Goal: Task Accomplishment & Management: Use online tool/utility

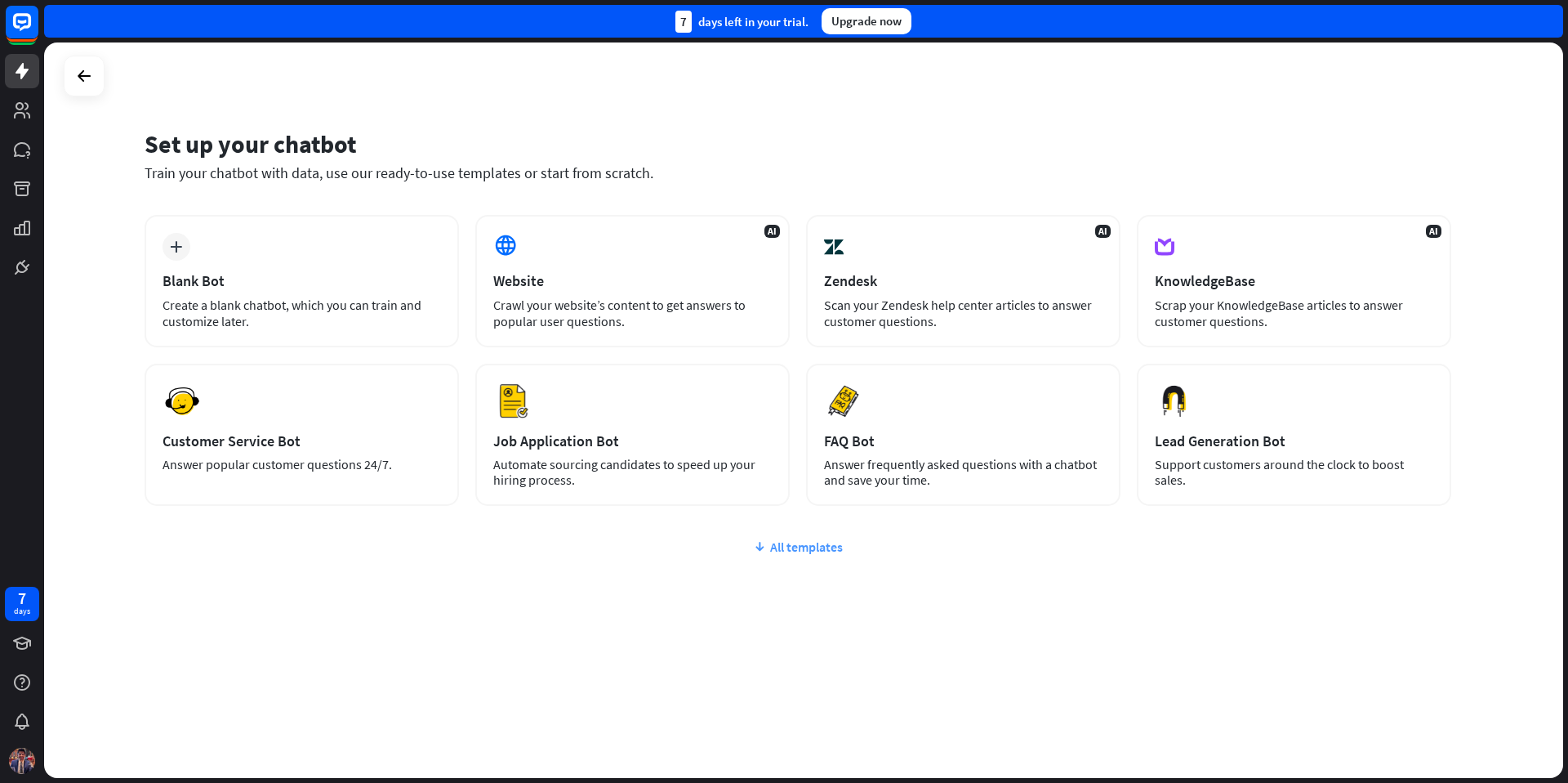
click at [821, 548] on div "All templates" at bounding box center [798, 547] width 1307 height 17
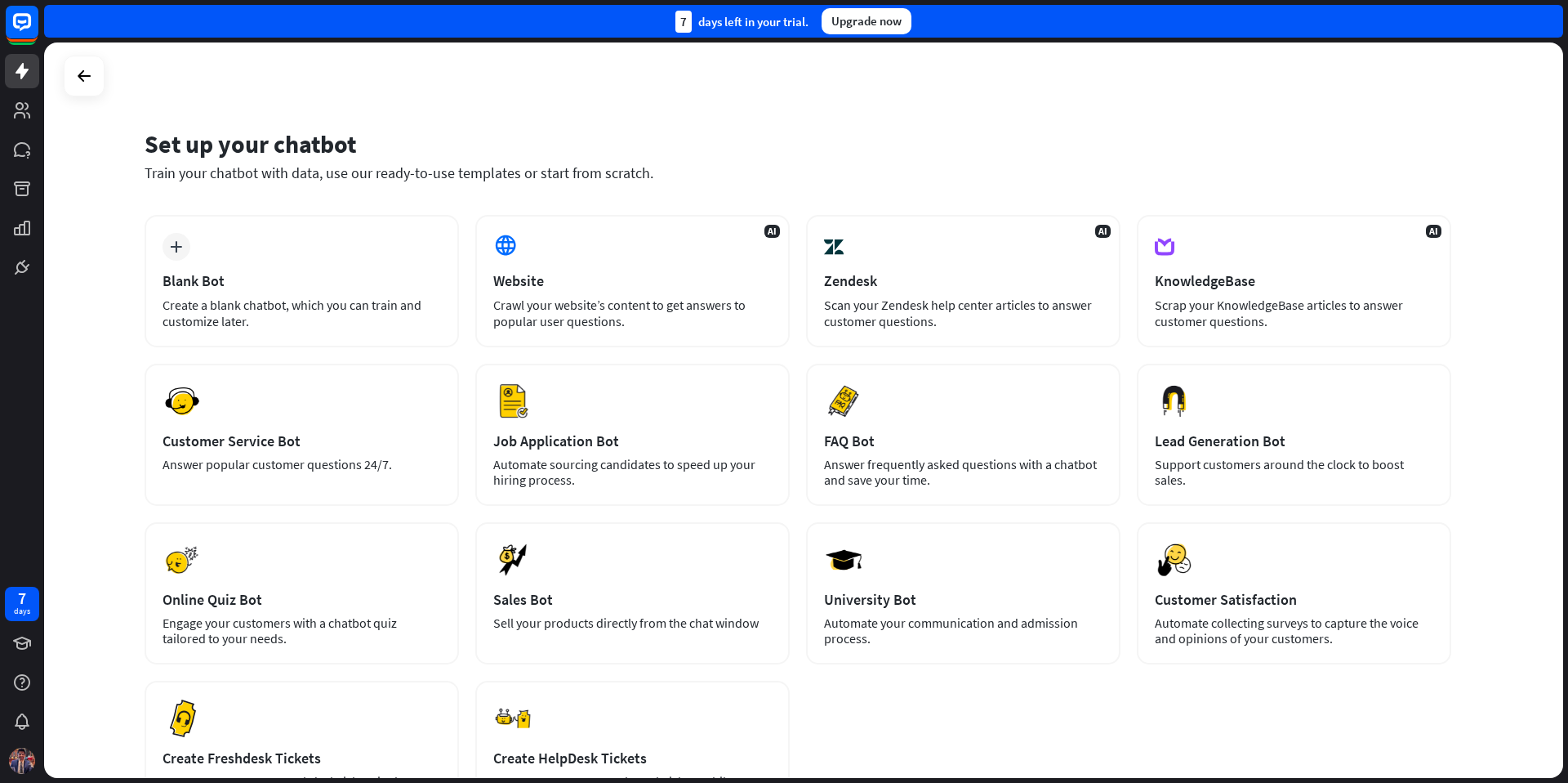
click at [887, 24] on div "Upgrade now" at bounding box center [866, 21] width 90 height 26
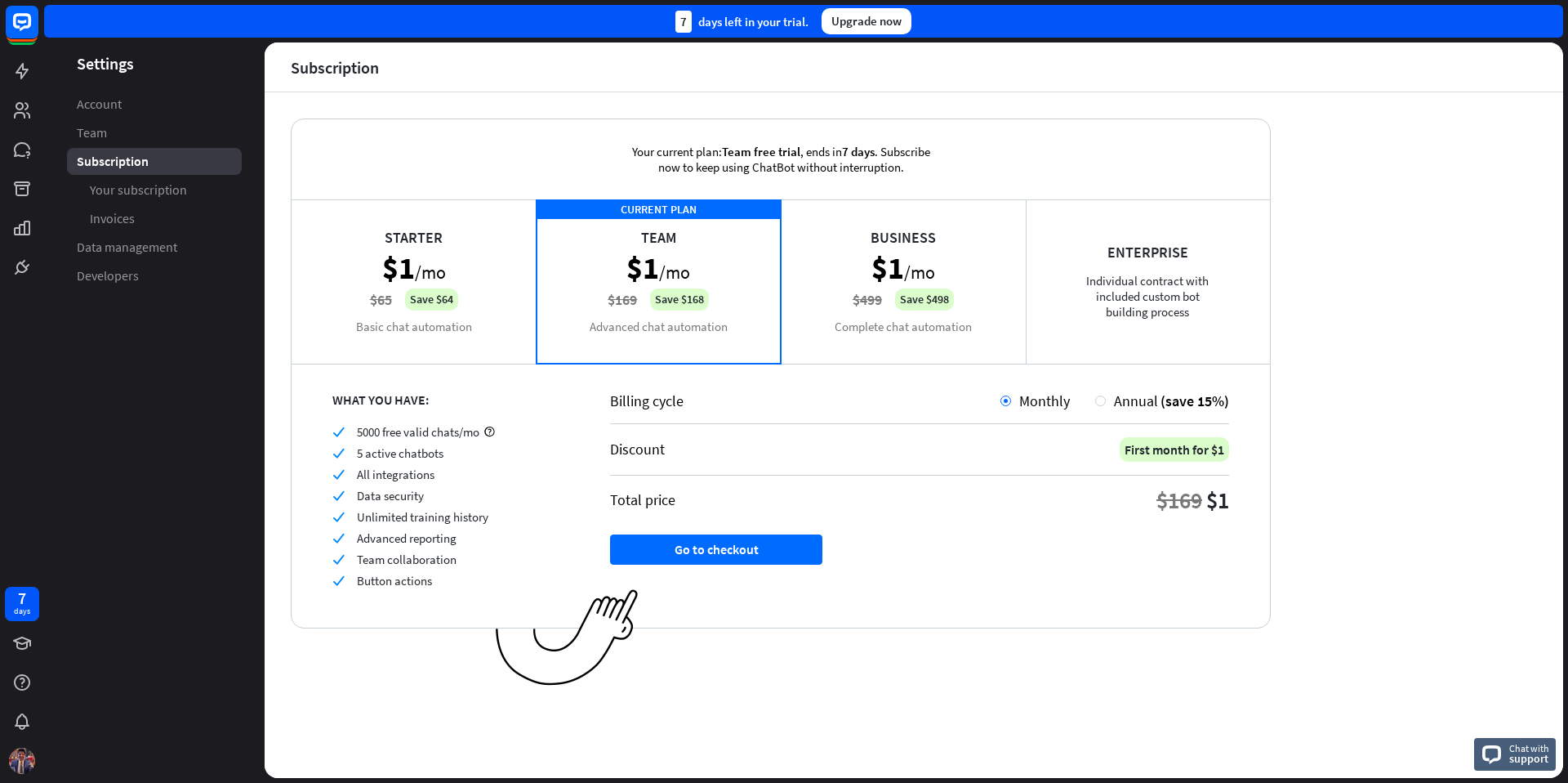
click at [431, 230] on div "Starter $1 /mo $65 Save $64 Basic chat automation" at bounding box center [414, 280] width 245 height 163
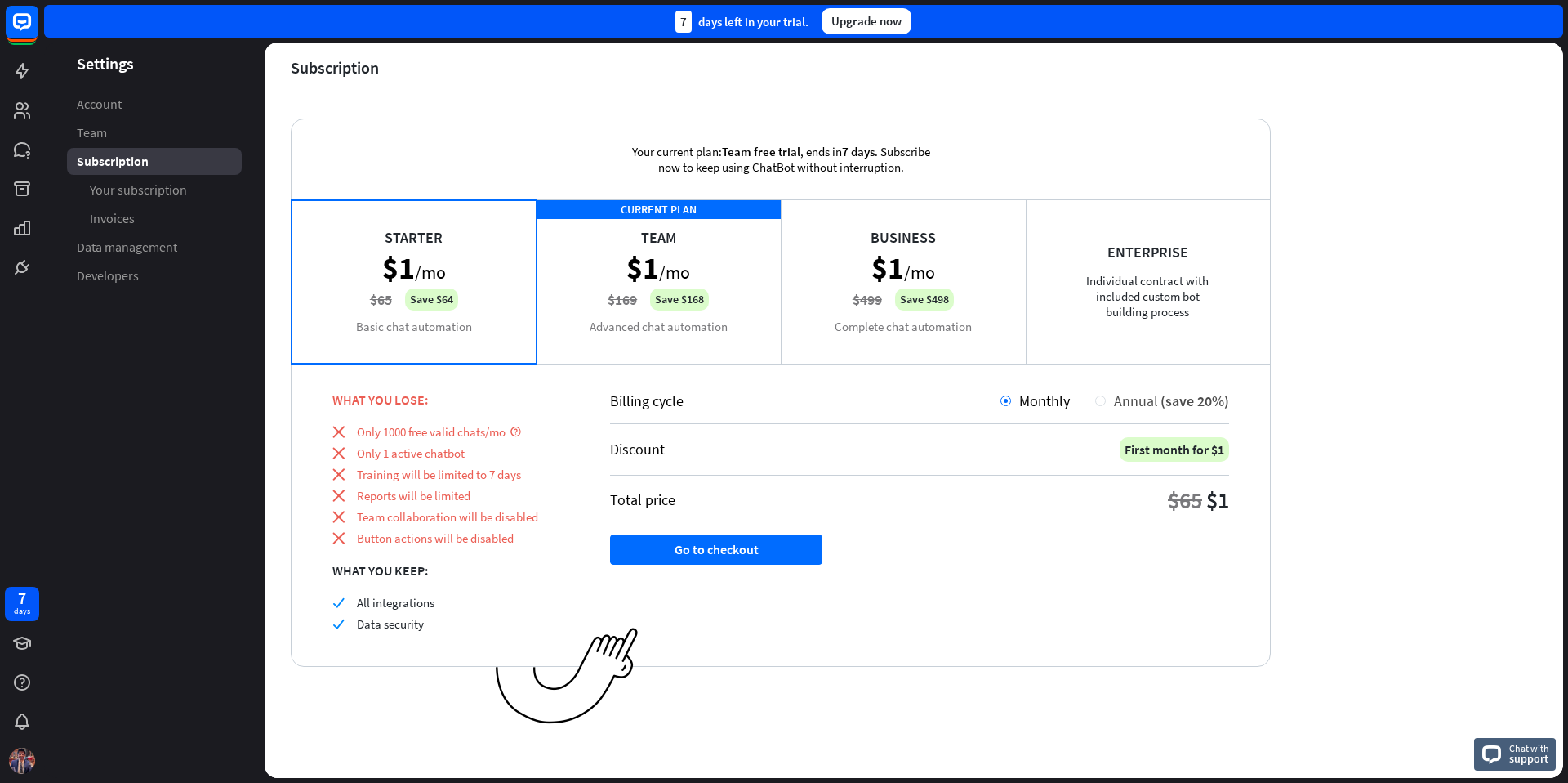
click at [1109, 402] on div "Annual (save 20%)" at bounding box center [1168, 400] width 123 height 19
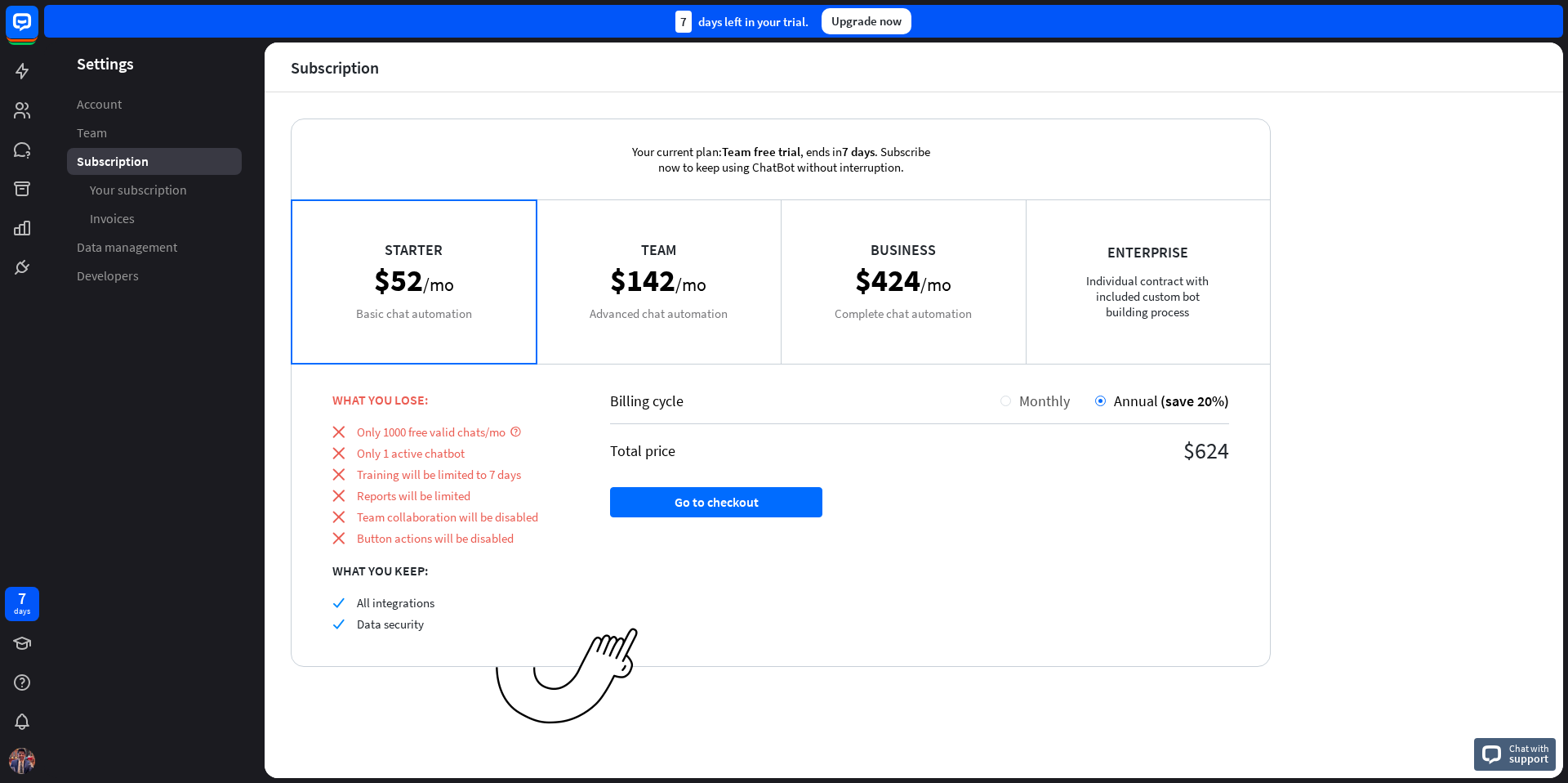
click at [1023, 403] on span "Monthly" at bounding box center [1044, 400] width 50 height 19
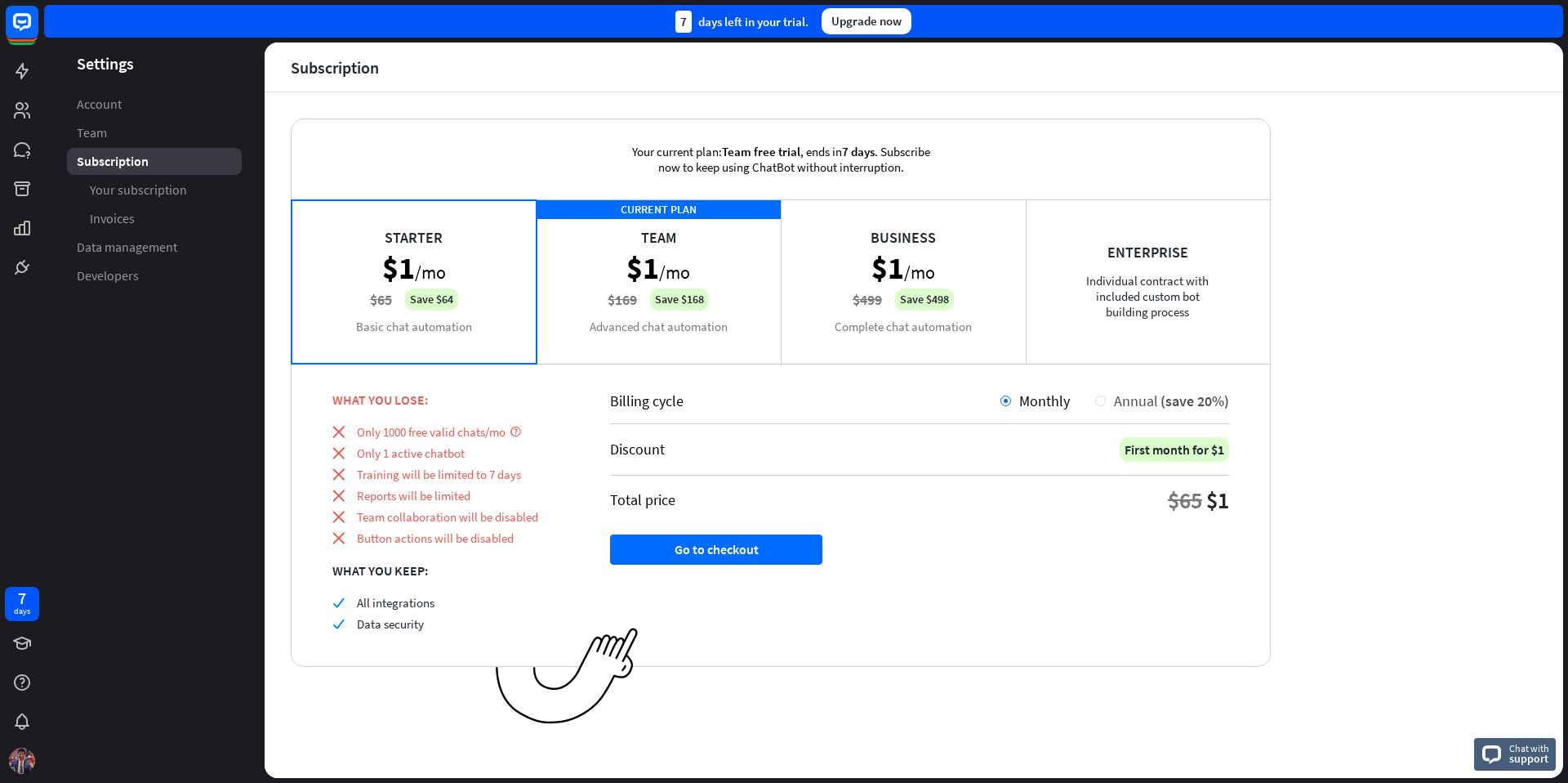
click at [1134, 398] on span "Annual" at bounding box center [1136, 400] width 44 height 19
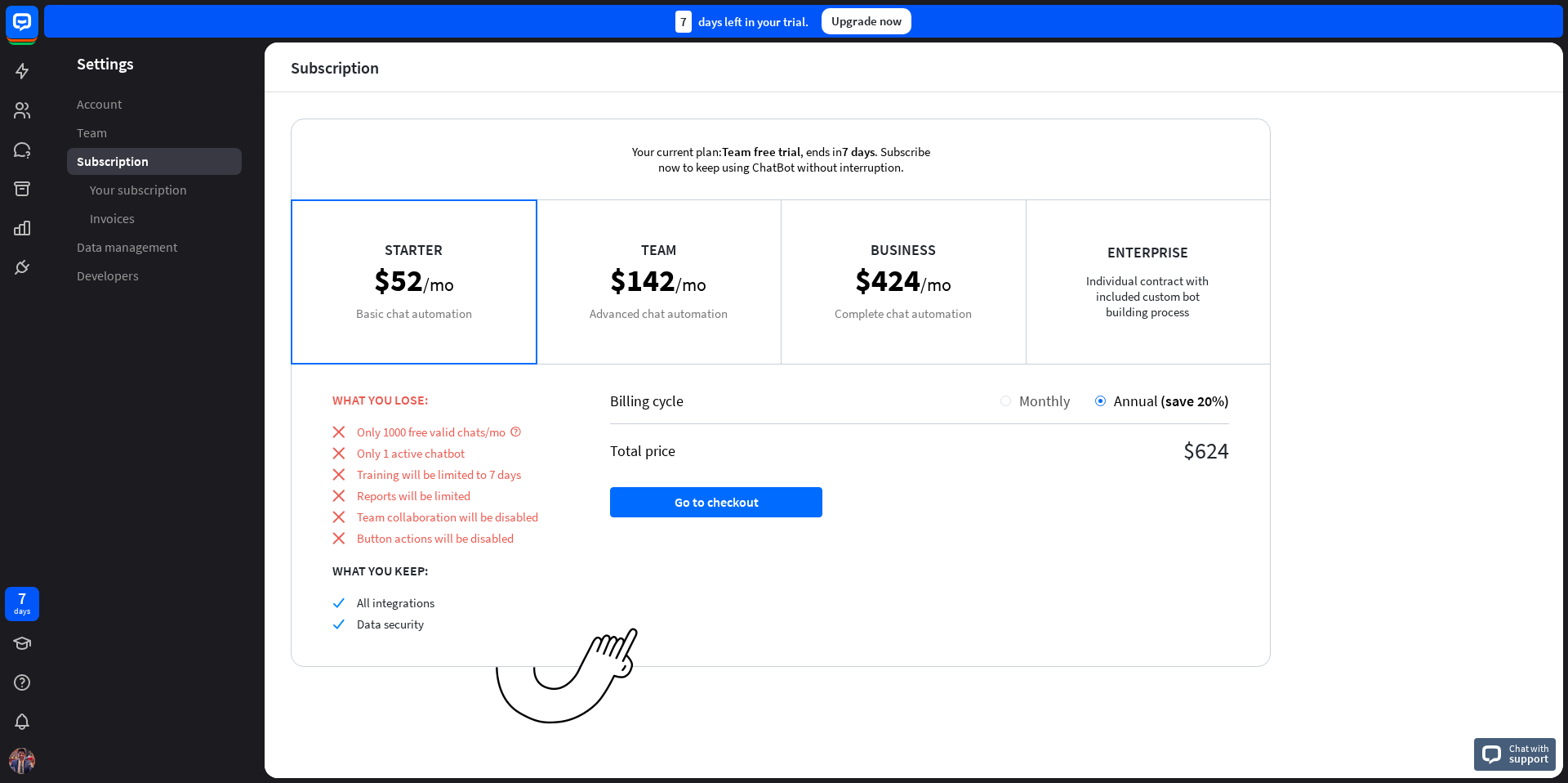
click at [1009, 405] on div "Monthly" at bounding box center [1035, 400] width 70 height 19
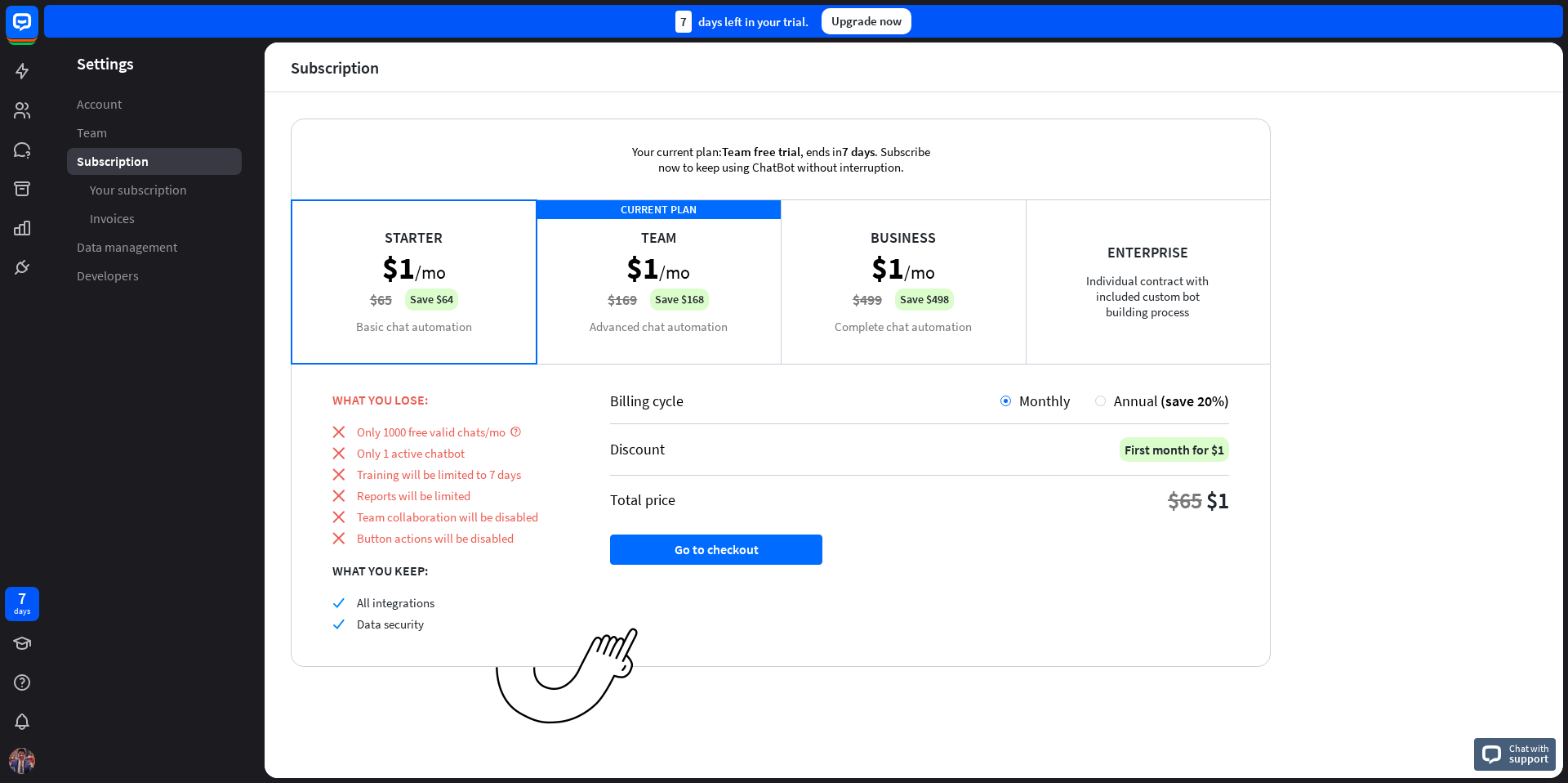
click at [732, 270] on div "CURRENT PLAN Team $1 /mo $169 Save $168 Advanced chat automation" at bounding box center [659, 280] width 245 height 163
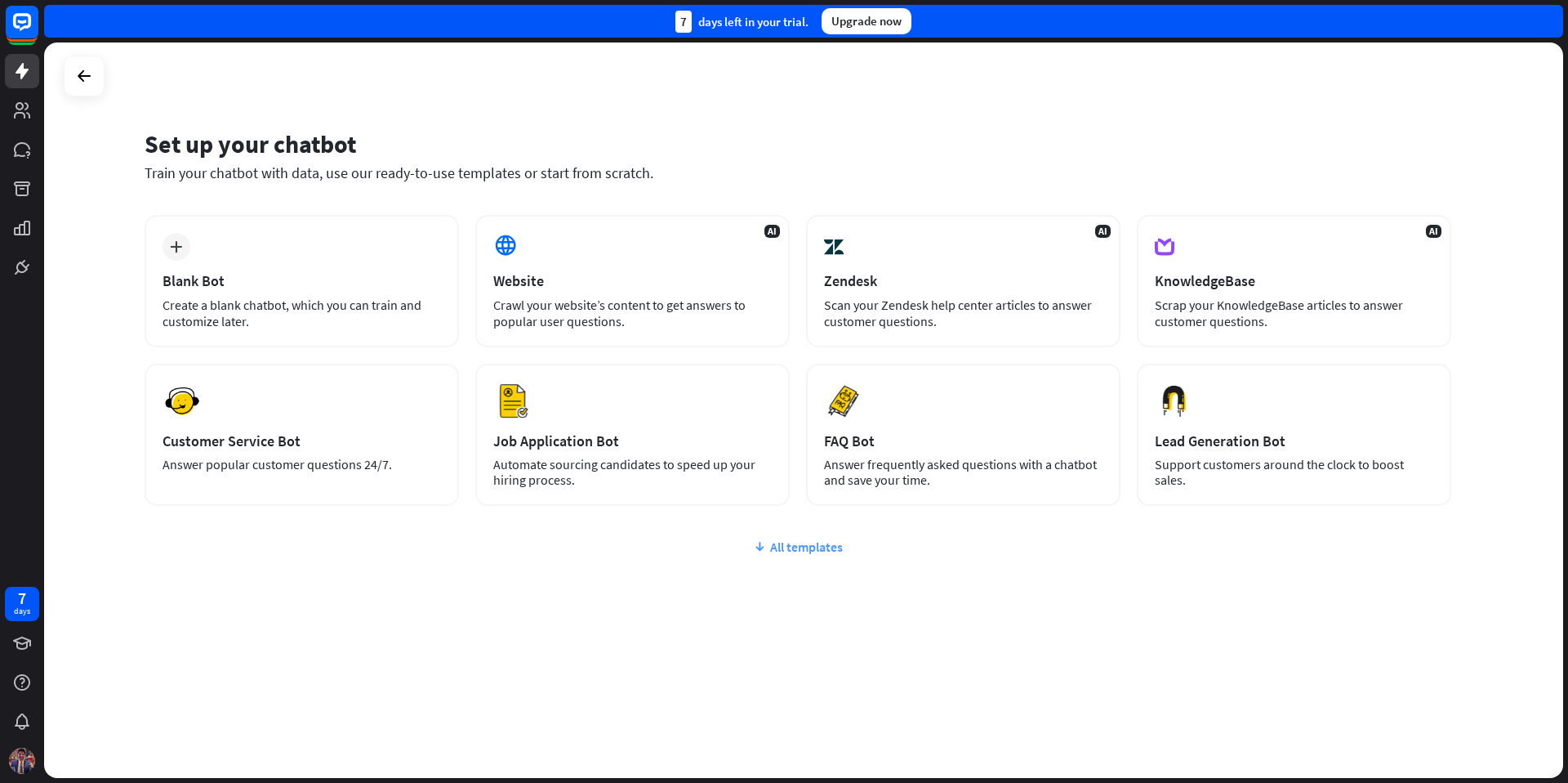
click at [808, 554] on div "All templates" at bounding box center [798, 547] width 1307 height 17
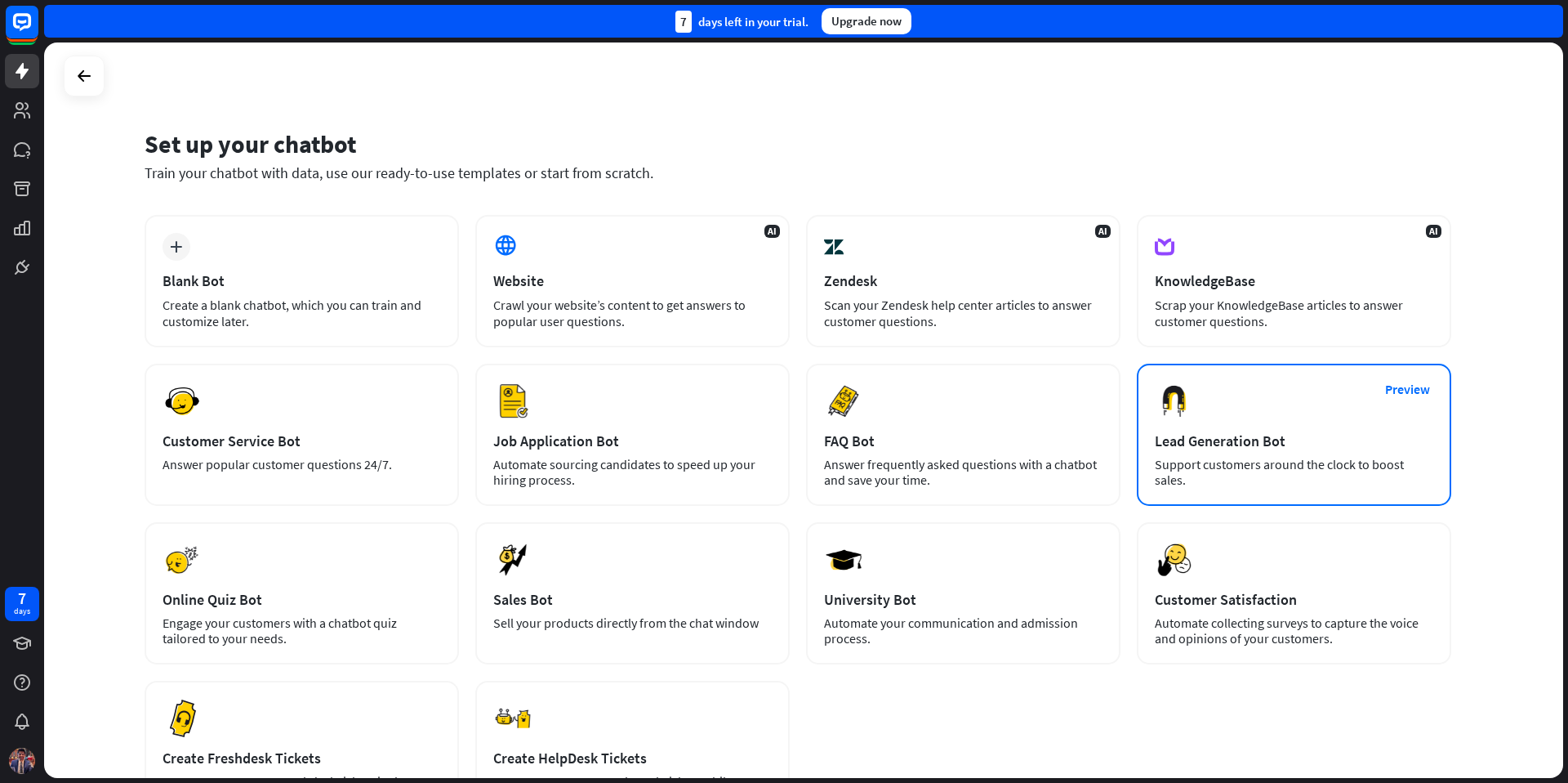
click at [1262, 465] on div "Support customers around the clock to boost sales." at bounding box center [1294, 472] width 279 height 31
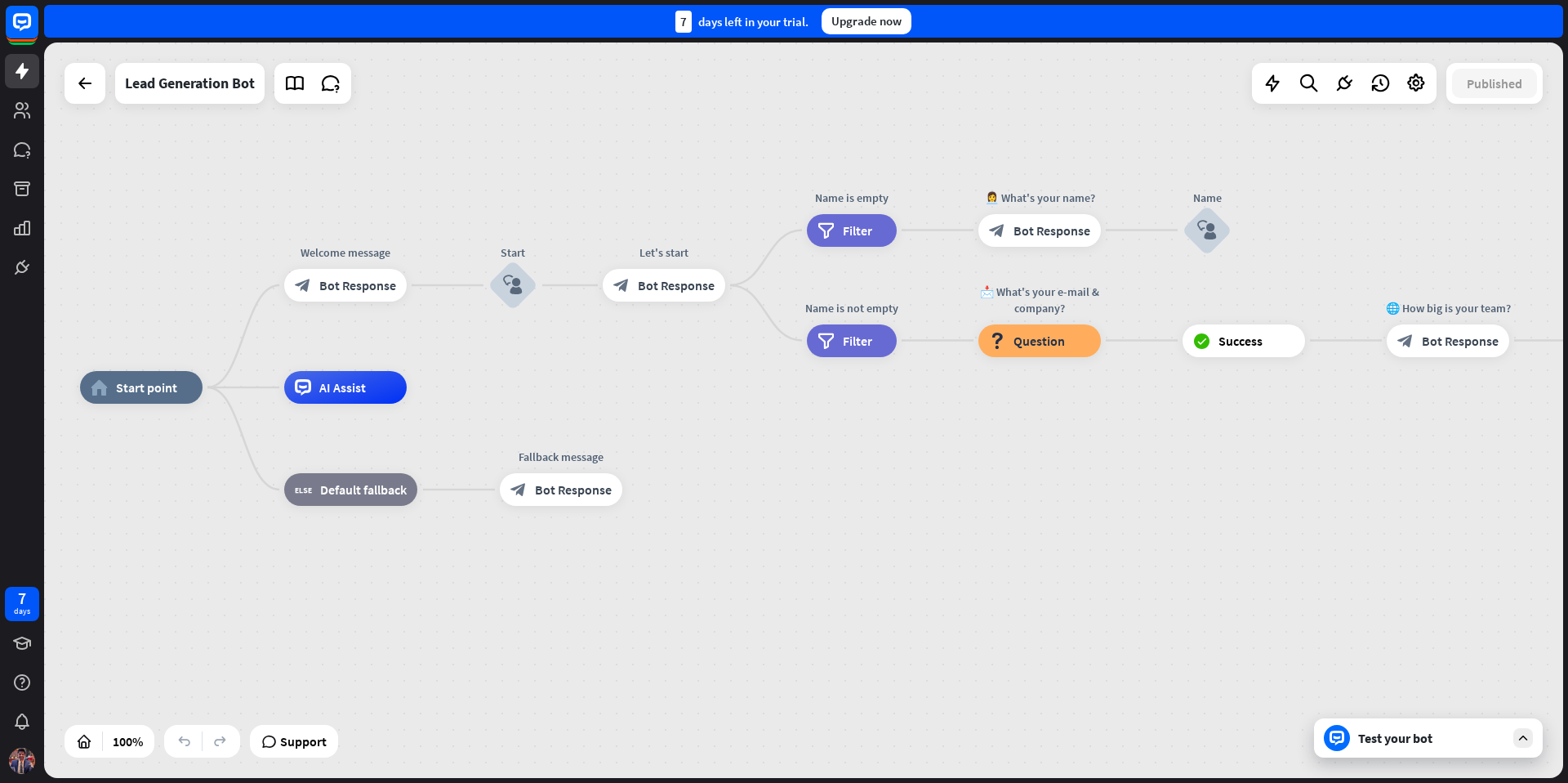
drag, startPoint x: 1210, startPoint y: 499, endPoint x: 993, endPoint y: 479, distance: 217.9
click at [993, 479] on div "home_2 Start point Welcome message block_bot_response Bot Response Start block_…" at bounding box center [840, 755] width 1520 height 735
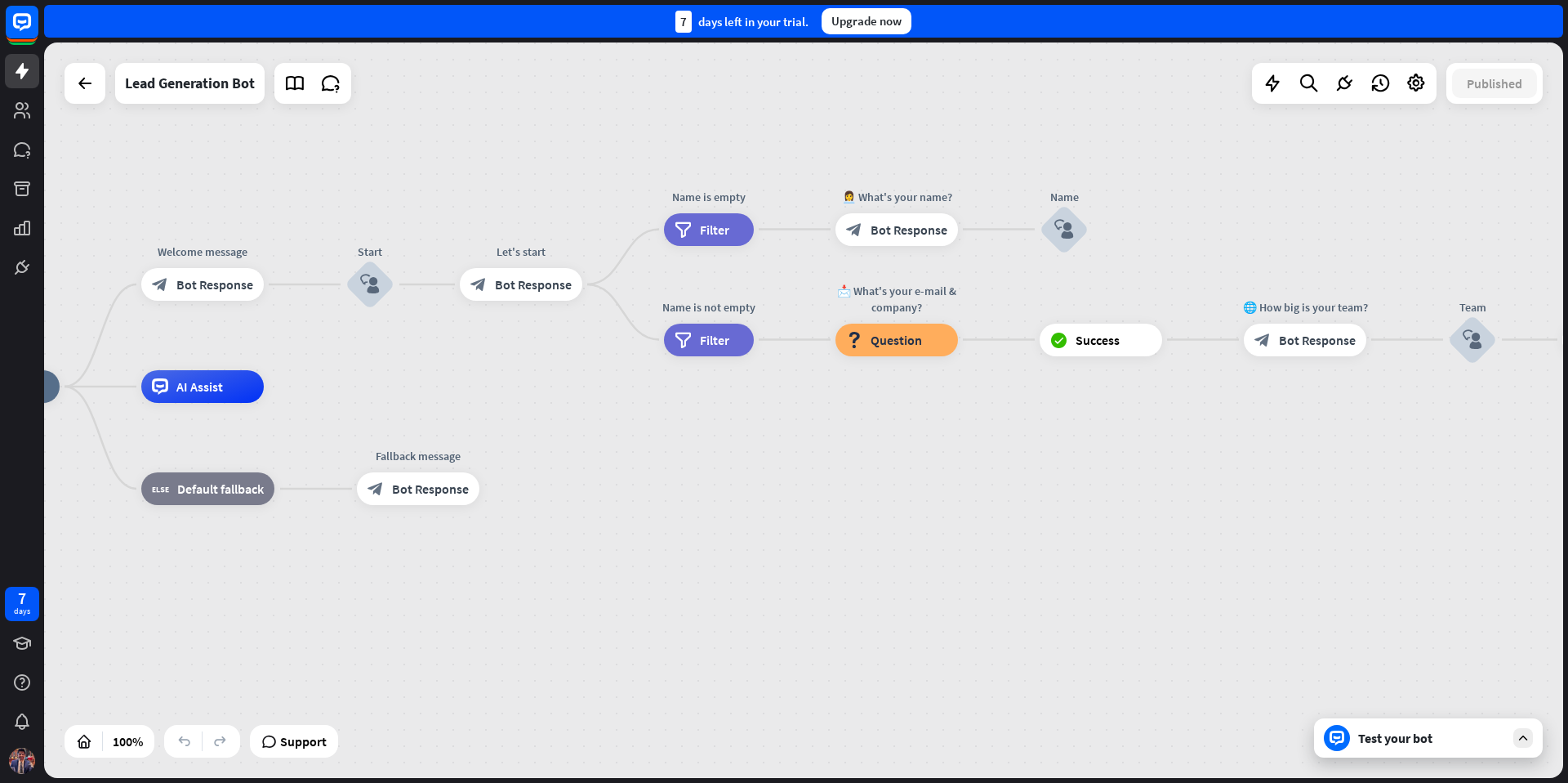
drag, startPoint x: 1006, startPoint y: 486, endPoint x: 861, endPoint y: 485, distance: 145.0
click at [861, 485] on div "home_2 Start point Welcome message block_bot_response Bot Response Start block_…" at bounding box center [697, 754] width 1520 height 735
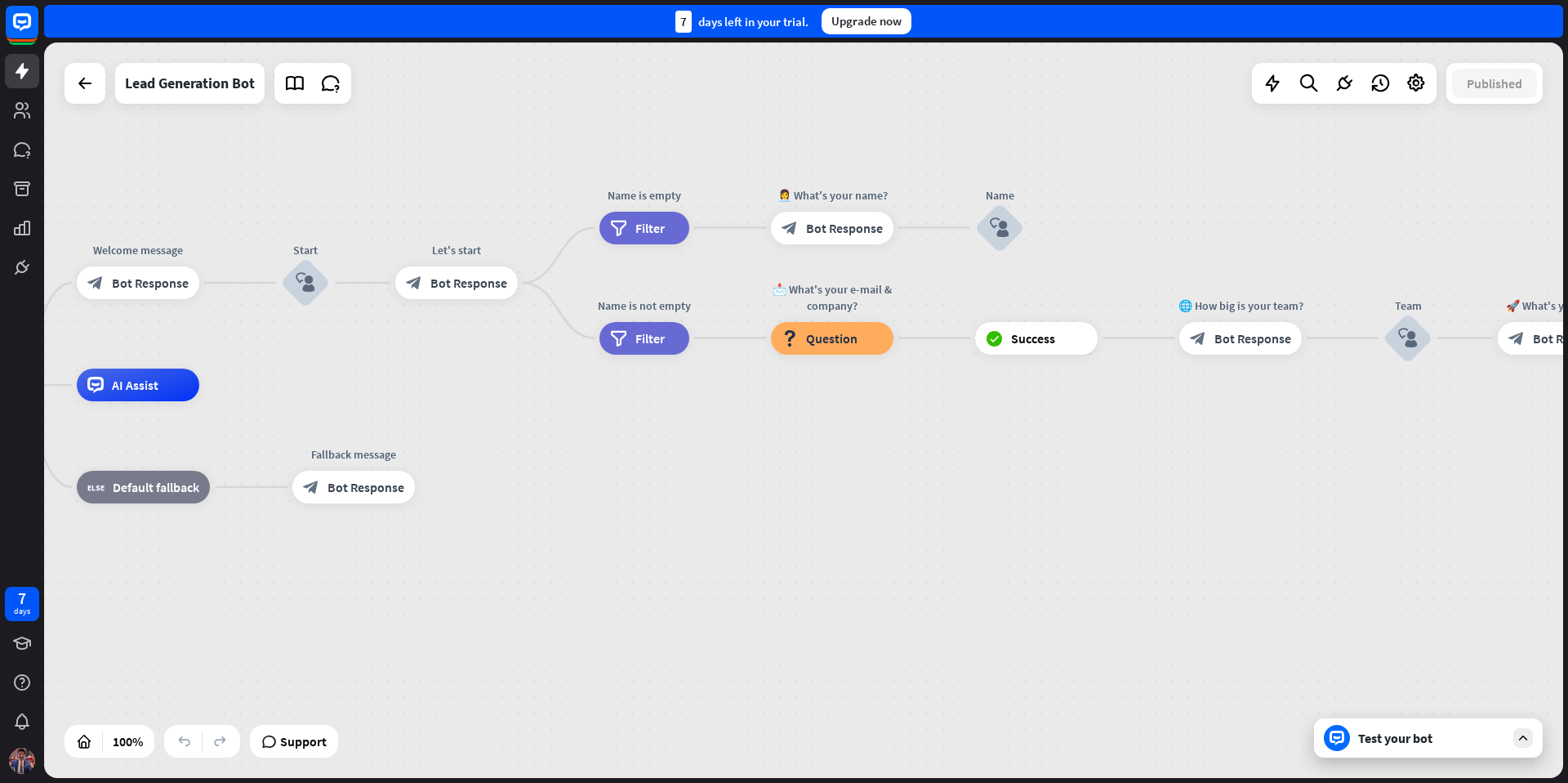
drag, startPoint x: 1157, startPoint y: 490, endPoint x: 1126, endPoint y: 490, distance: 31.0
click at [1126, 490] on div "home_2 Start point Welcome message block_bot_response Bot Response Start block_…" at bounding box center [632, 753] width 1520 height 735
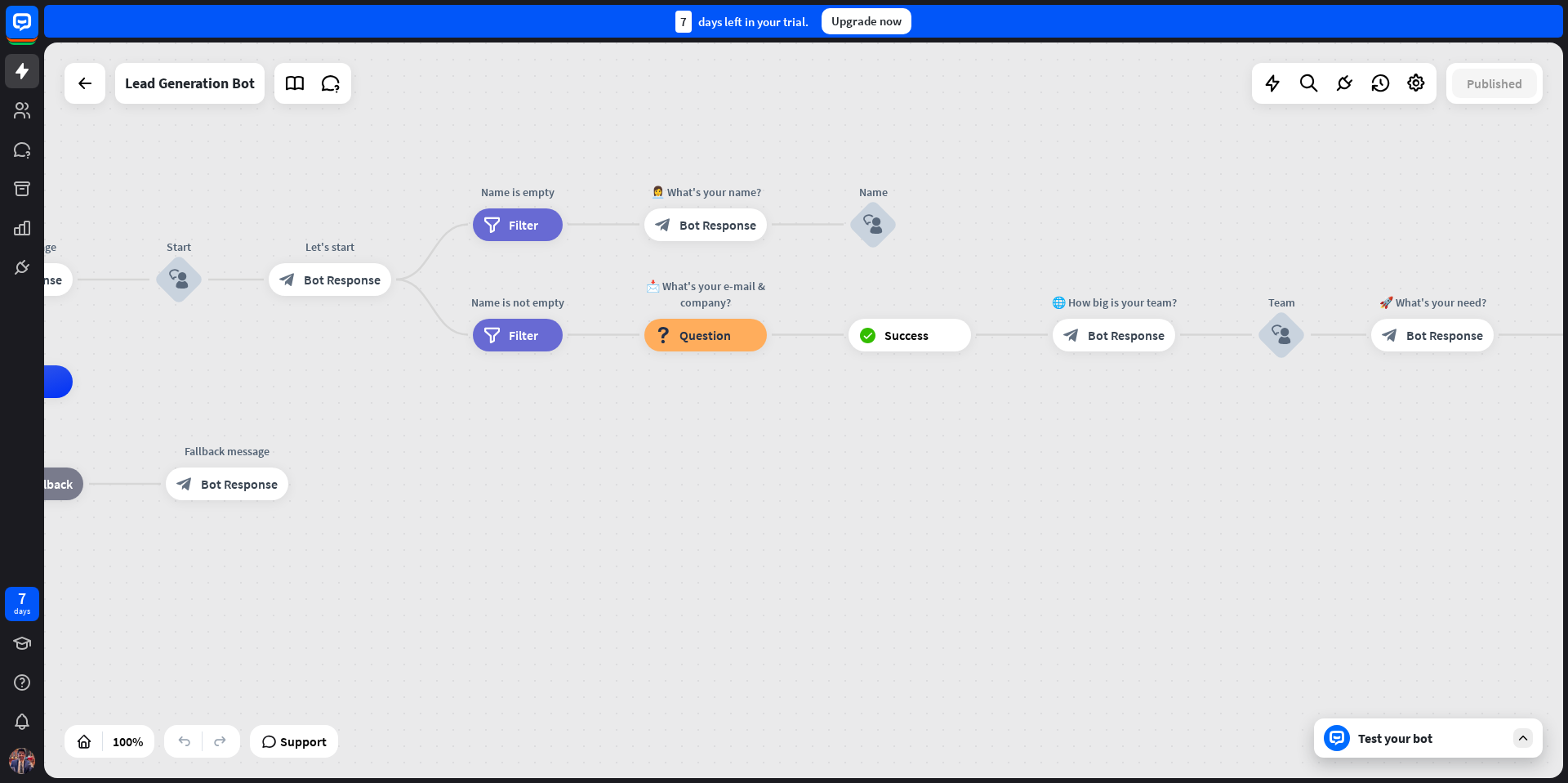
drag, startPoint x: 1308, startPoint y: 497, endPoint x: 1222, endPoint y: 494, distance: 86.1
click at [1222, 494] on div "home_2 Start point Welcome message block_bot_response Bot Response Start block_…" at bounding box center [506, 749] width 1520 height 735
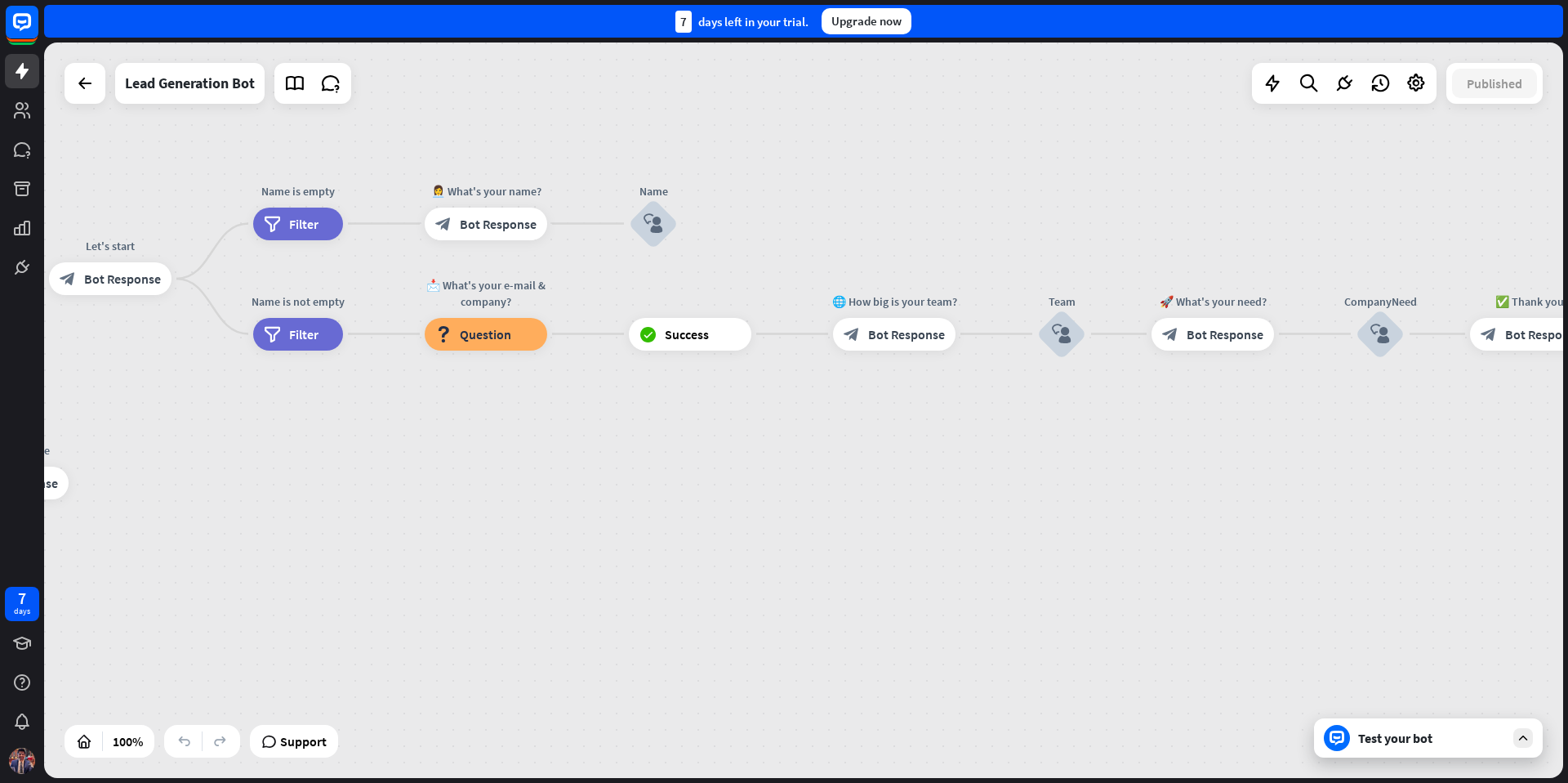
drag, startPoint x: 1310, startPoint y: 496, endPoint x: 1129, endPoint y: 496, distance: 181.0
click at [1129, 496] on div "home_2 Start point Welcome message block_bot_response Bot Response Start block_…" at bounding box center [804, 410] width 1520 height 735
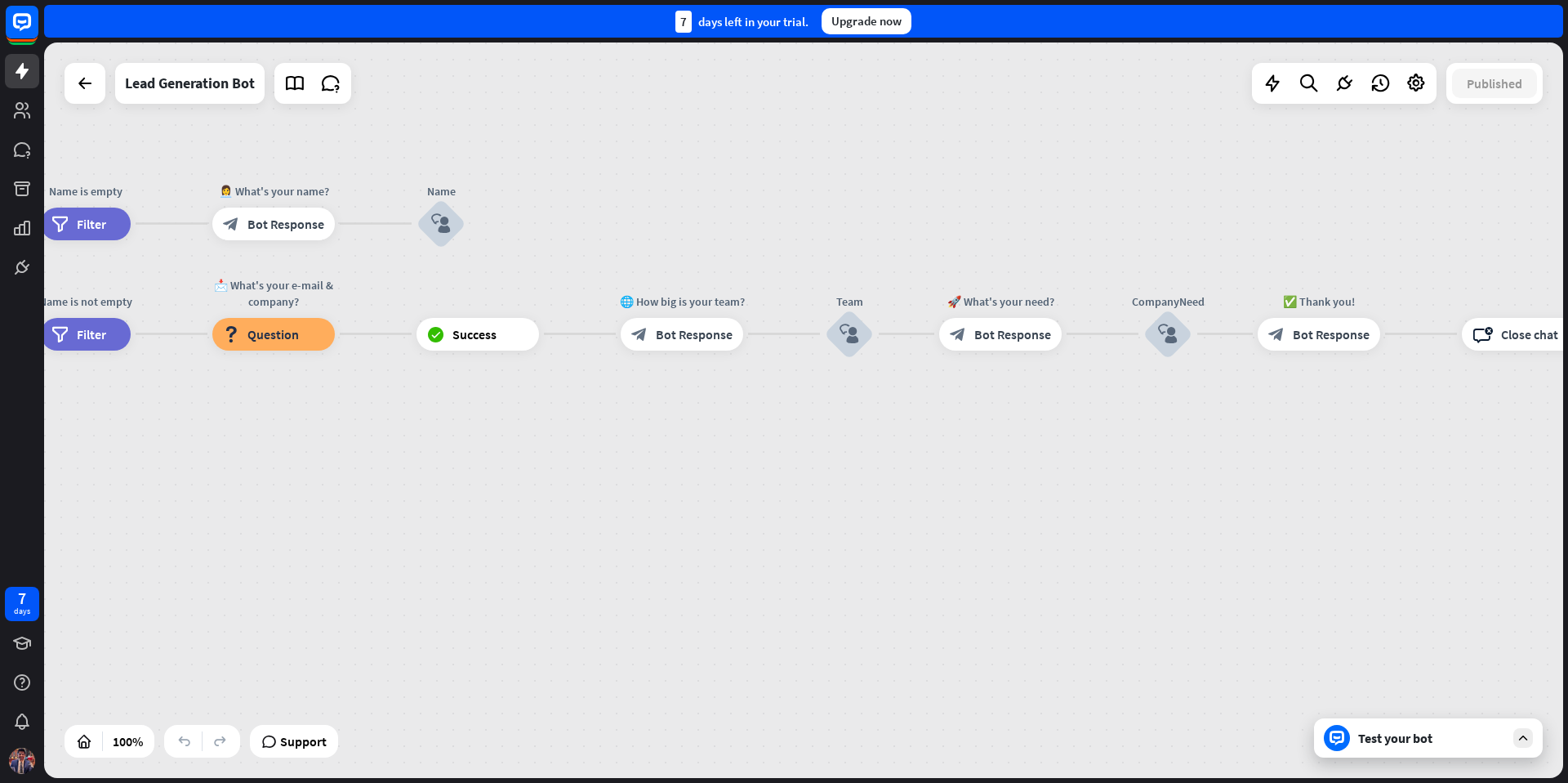
drag, startPoint x: 1237, startPoint y: 507, endPoint x: 1077, endPoint y: 509, distance: 160.0
click at [1064, 507] on div "home_2 Start point Welcome message block_bot_response Bot Response Start block_…" at bounding box center [804, 410] width 1520 height 735
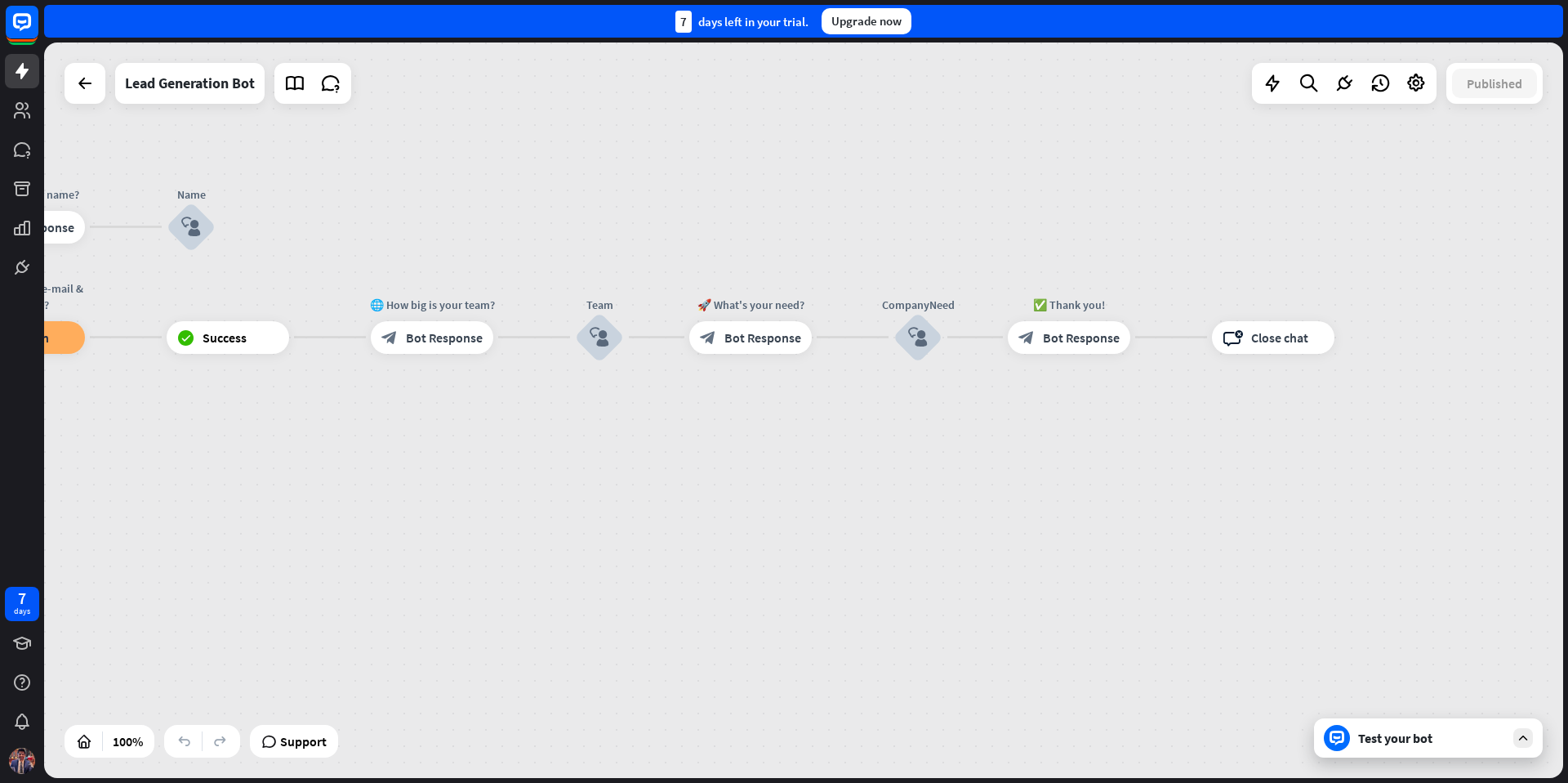
drag, startPoint x: 1180, startPoint y: 487, endPoint x: 933, endPoint y: 490, distance: 247.0
click at [933, 490] on div "home_2 Start point Welcome message block_bot_response Bot Response Start block_…" at bounding box center [804, 410] width 1520 height 735
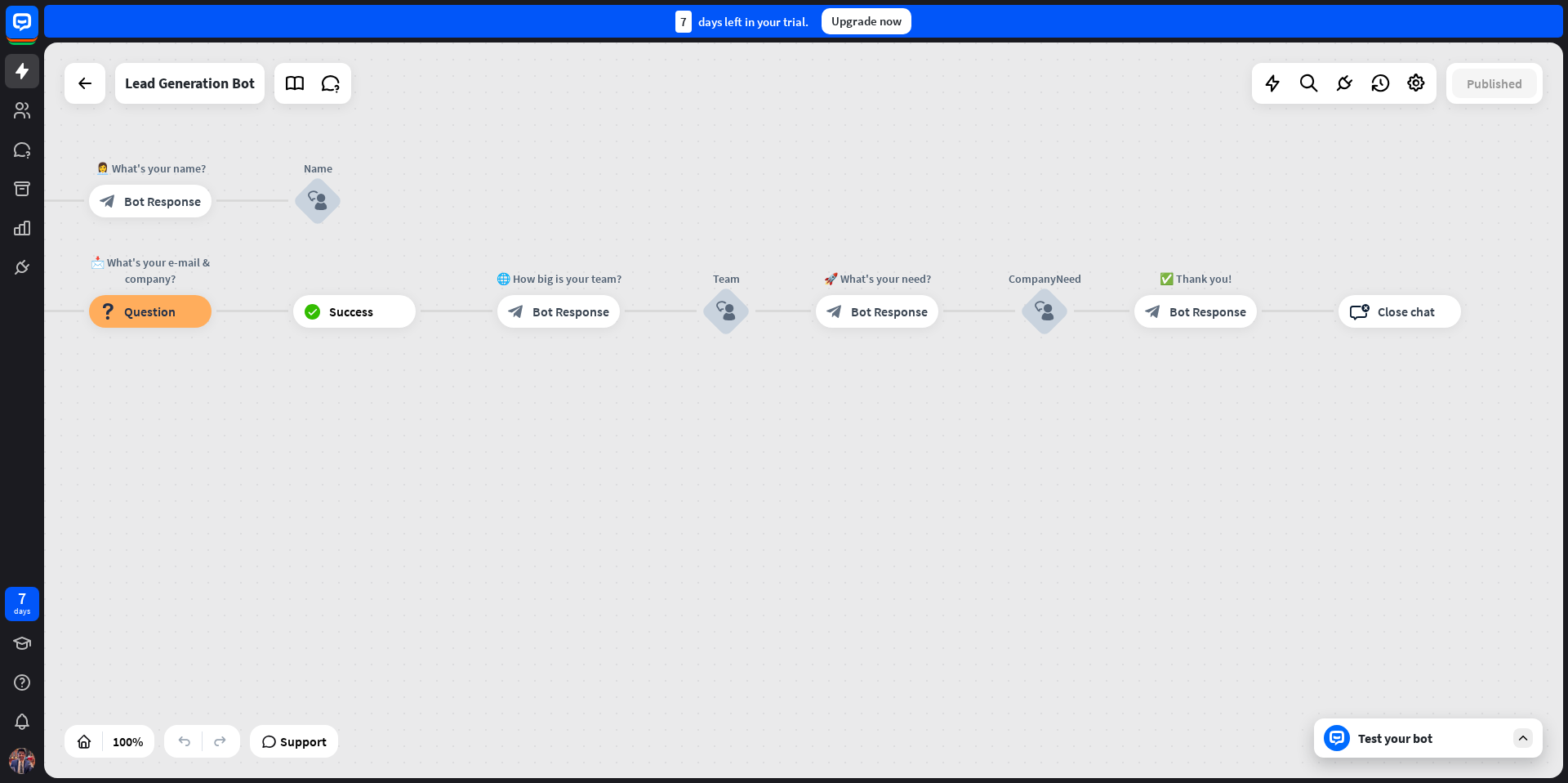
drag, startPoint x: 1200, startPoint y: 494, endPoint x: 1101, endPoint y: 490, distance: 99.1
click at [1328, 467] on div "home_2 Start point Welcome message block_bot_response Bot Response Start block_…" at bounding box center [804, 410] width 1520 height 735
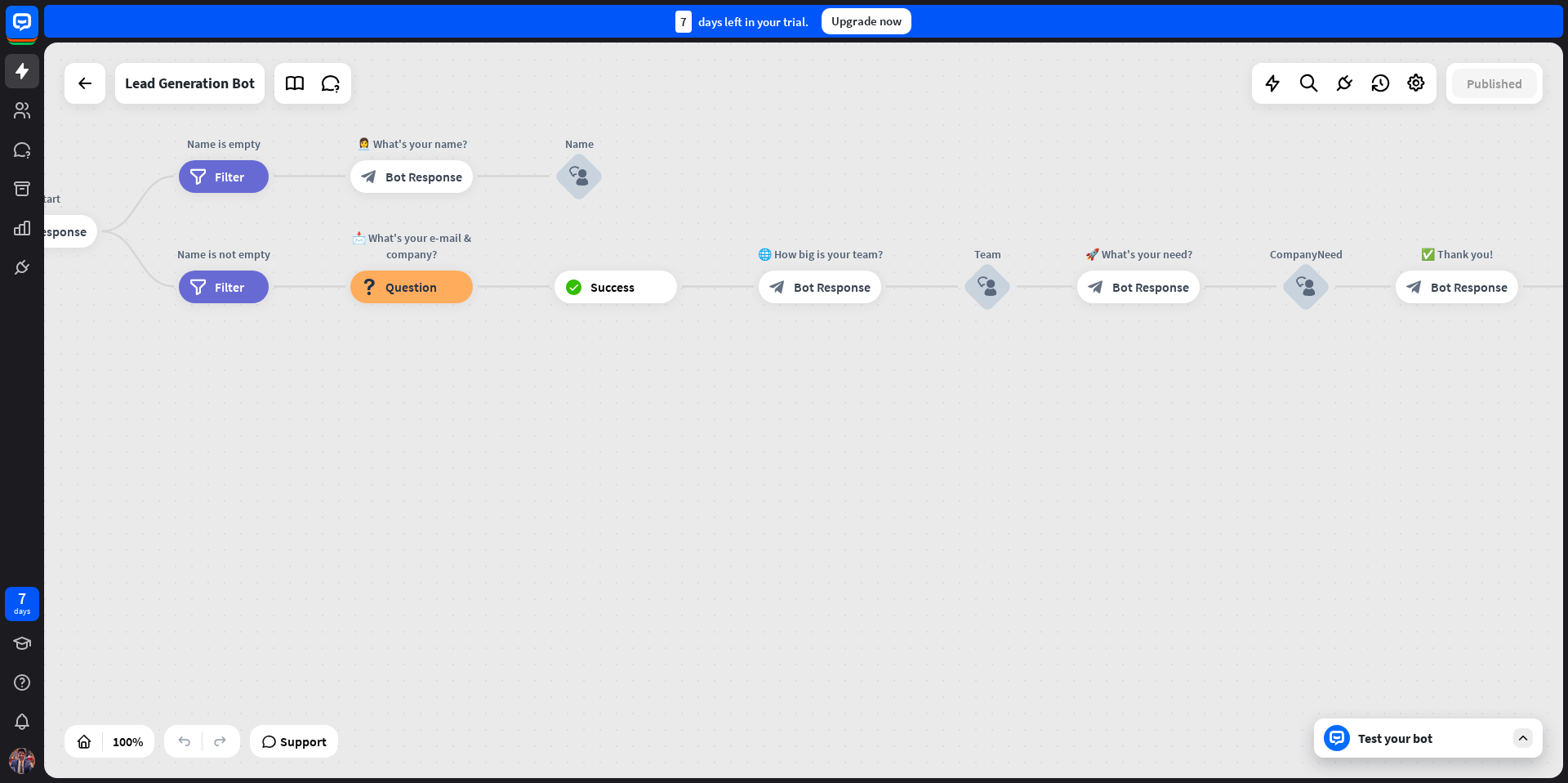
drag, startPoint x: 815, startPoint y: 495, endPoint x: 957, endPoint y: 481, distance: 142.7
click at [971, 478] on div "home_2 Start point Welcome message block_bot_response Bot Response Start block_…" at bounding box center [212, 701] width 1520 height 735
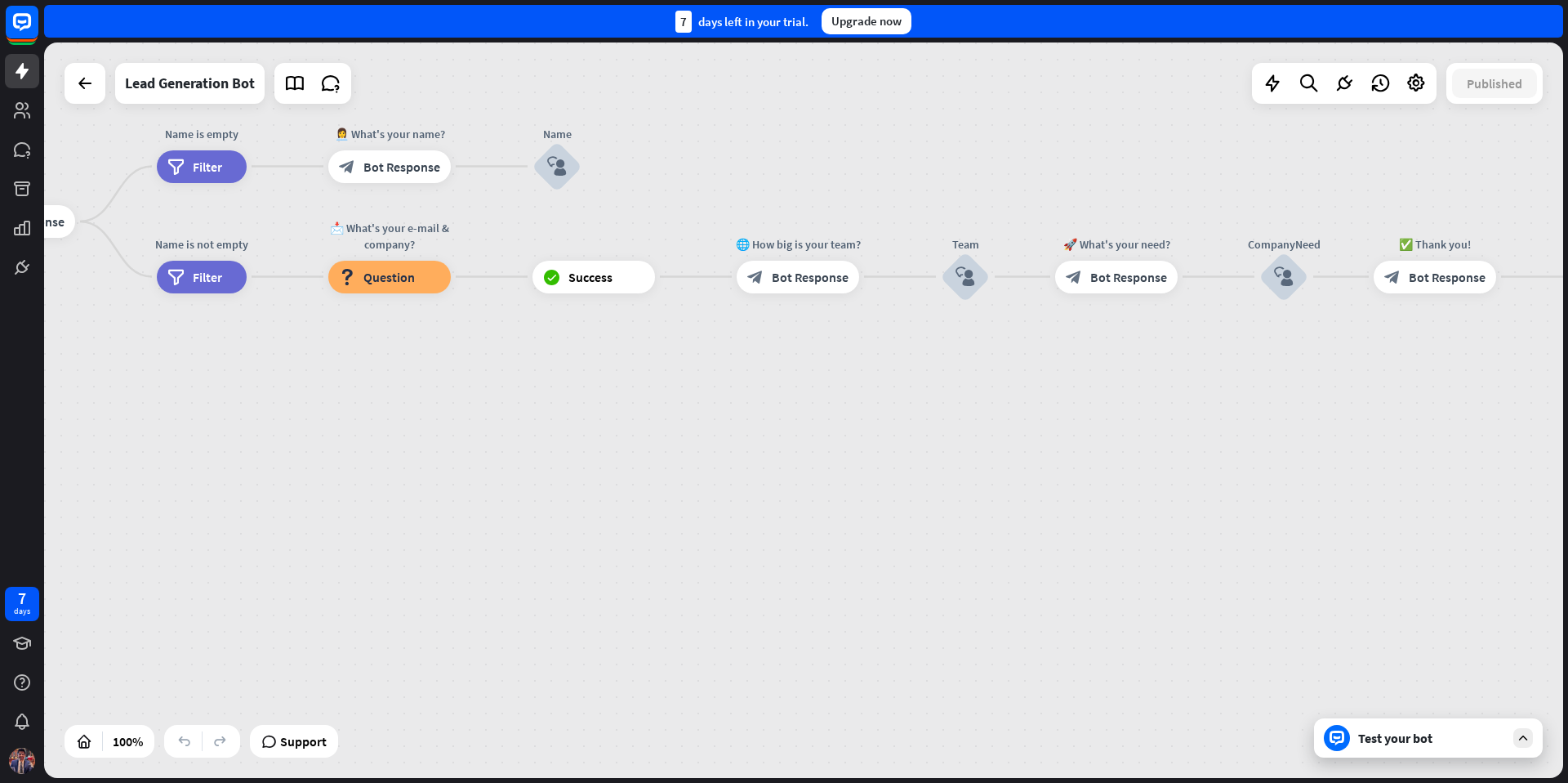
drag, startPoint x: 749, startPoint y: 491, endPoint x: 503, endPoint y: 454, distance: 248.8
click at [507, 453] on div "home_2 Start point Welcome message block_bot_response Bot Response Start block_…" at bounding box center [189, 691] width 1520 height 735
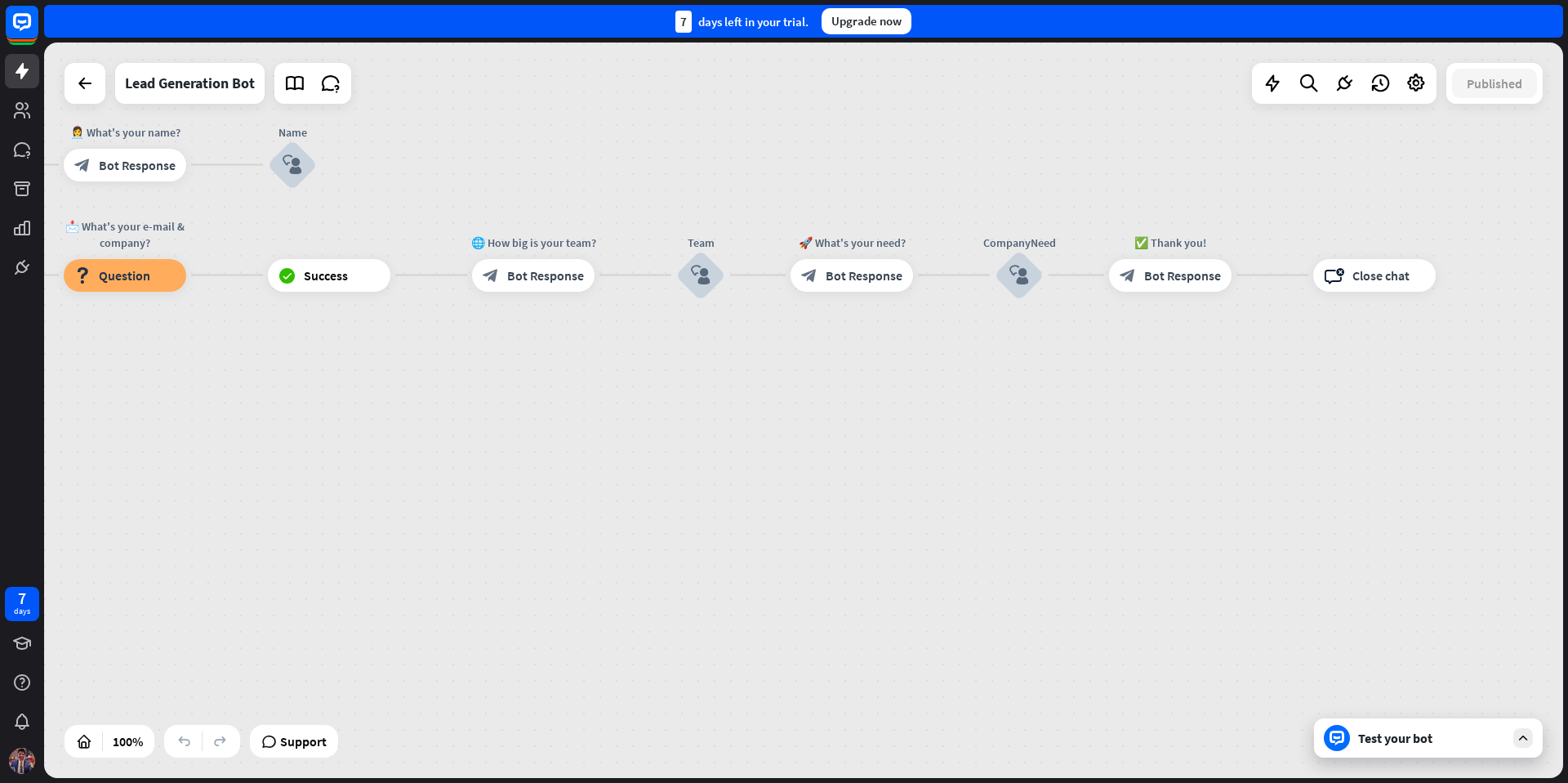
drag, startPoint x: 1354, startPoint y: 458, endPoint x: 1348, endPoint y: 481, distance: 23.8
click at [1349, 481] on div "home_2 Start point Welcome message block_bot_response Bot Response Start block_…" at bounding box center [804, 410] width 1520 height 735
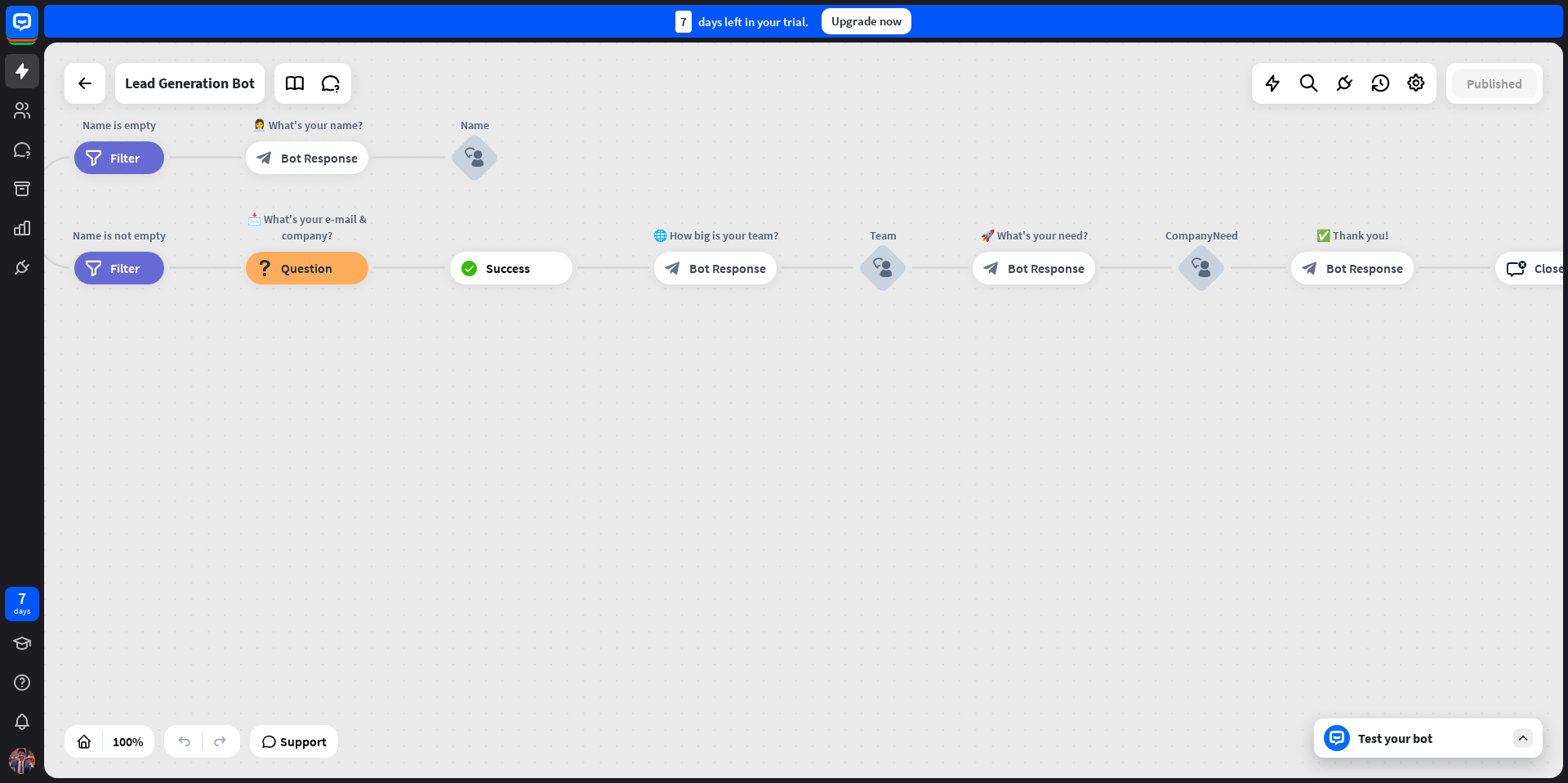
drag, startPoint x: 1111, startPoint y: 484, endPoint x: 1322, endPoint y: 358, distance: 245.8
click at [1252, 474] on div "home_2 Start point Welcome message block_bot_response Bot Response Start block_…" at bounding box center [804, 410] width 1520 height 735
click at [1276, 89] on icon at bounding box center [1273, 83] width 21 height 21
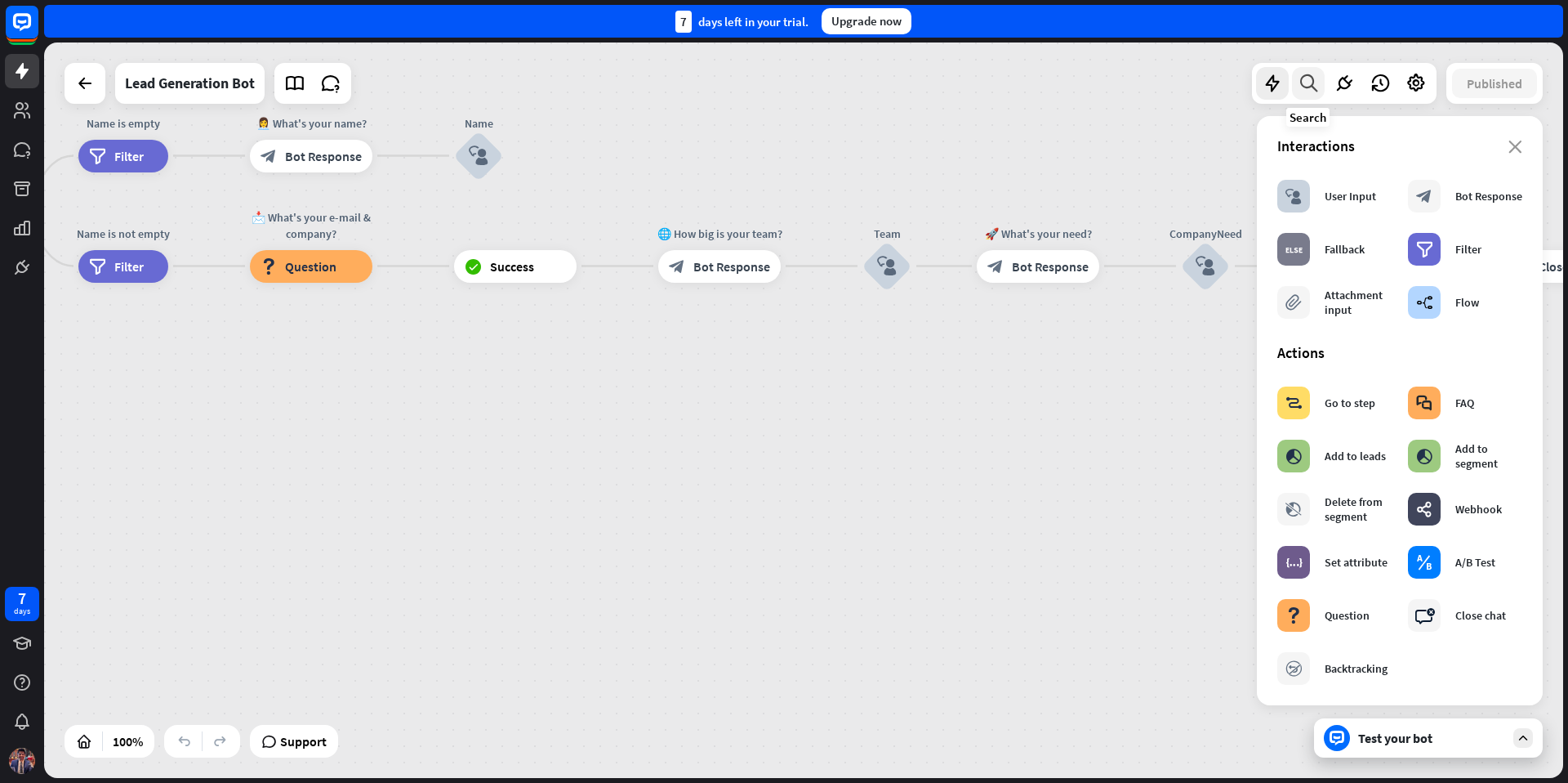
drag, startPoint x: 1306, startPoint y: 86, endPoint x: 1319, endPoint y: 85, distance: 13.0
click at [1306, 86] on icon at bounding box center [1309, 83] width 22 height 21
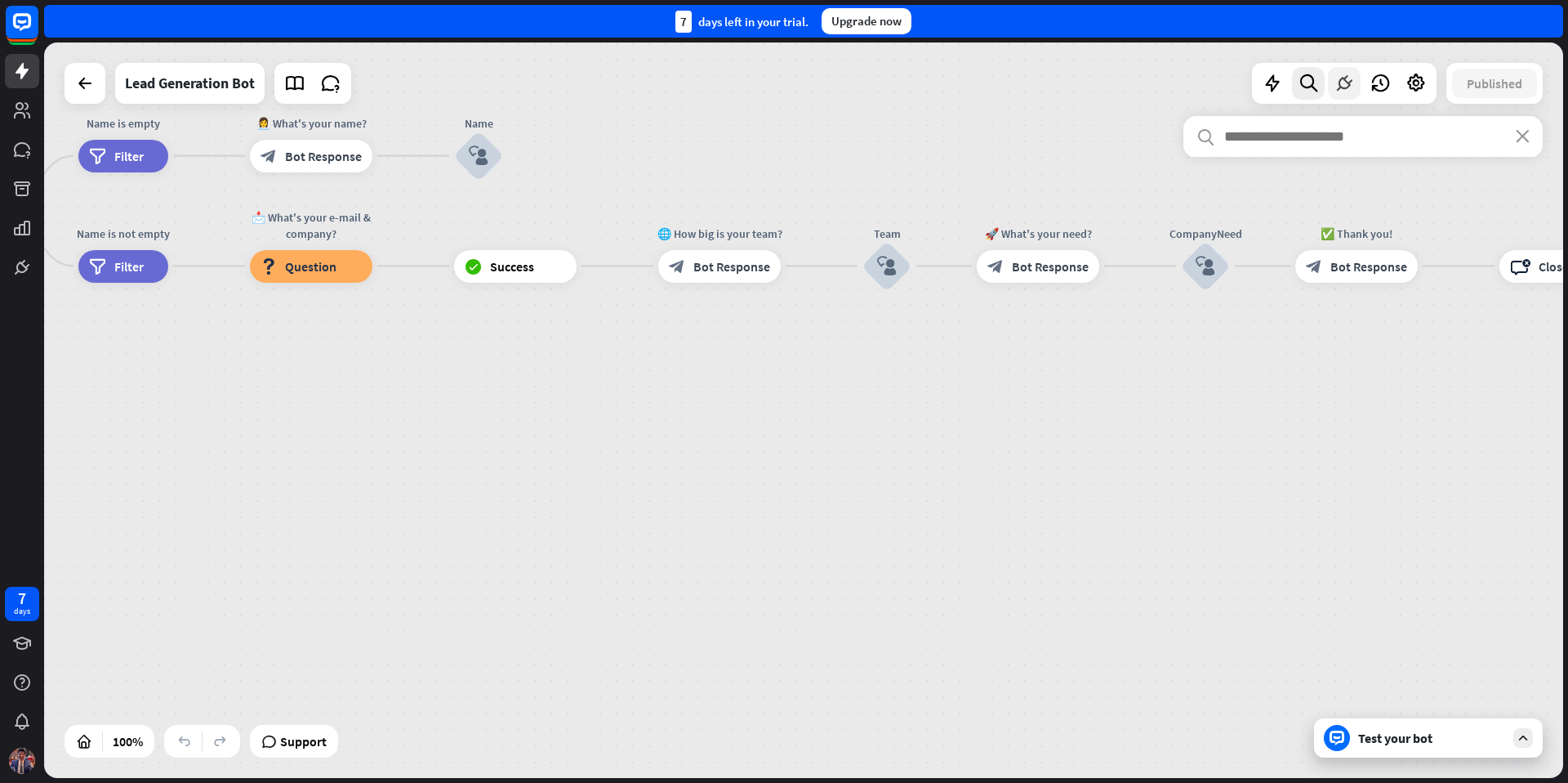
click at [1341, 84] on icon at bounding box center [1344, 83] width 21 height 21
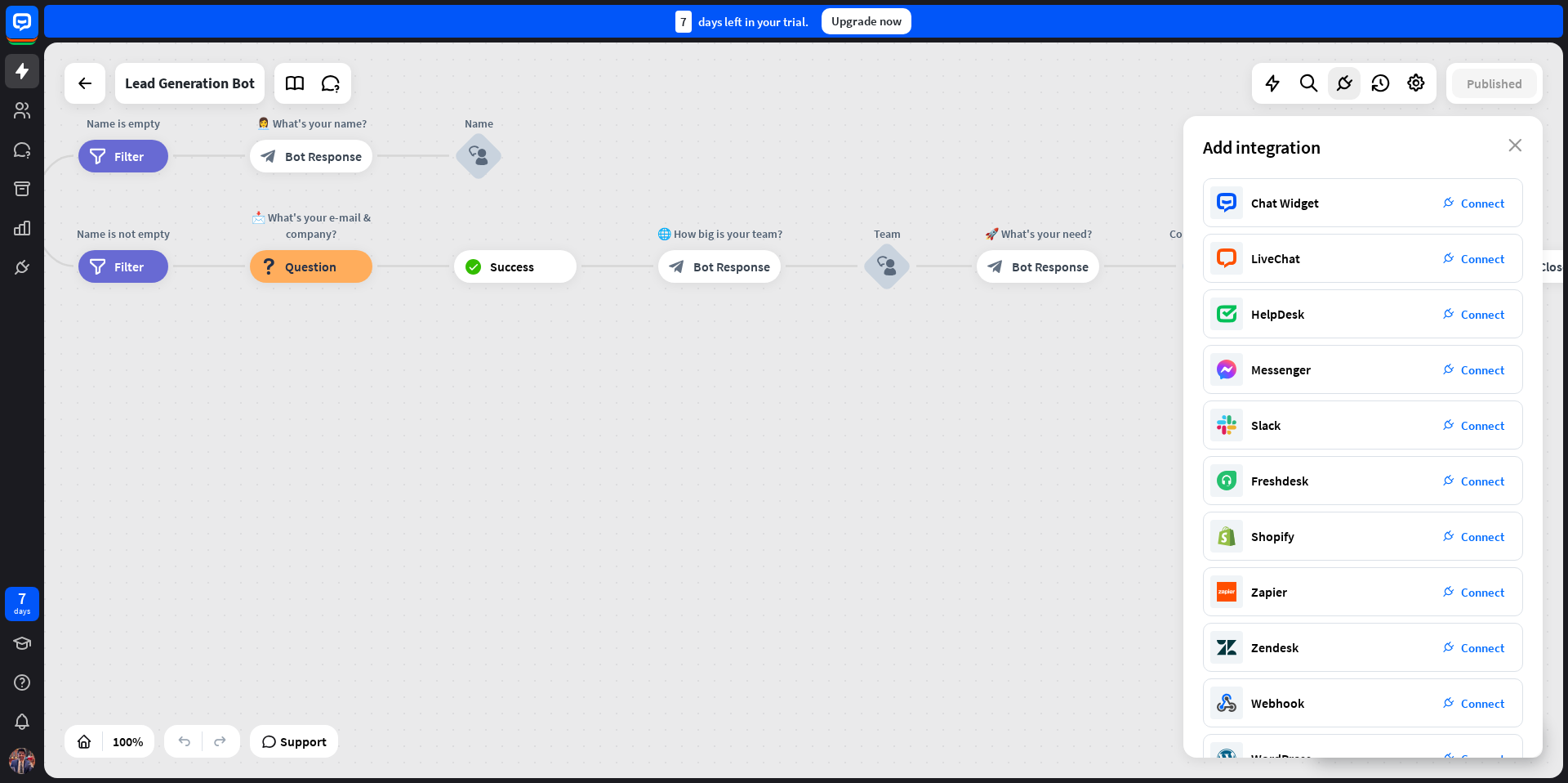
click at [1379, 84] on icon at bounding box center [1380, 83] width 21 height 21
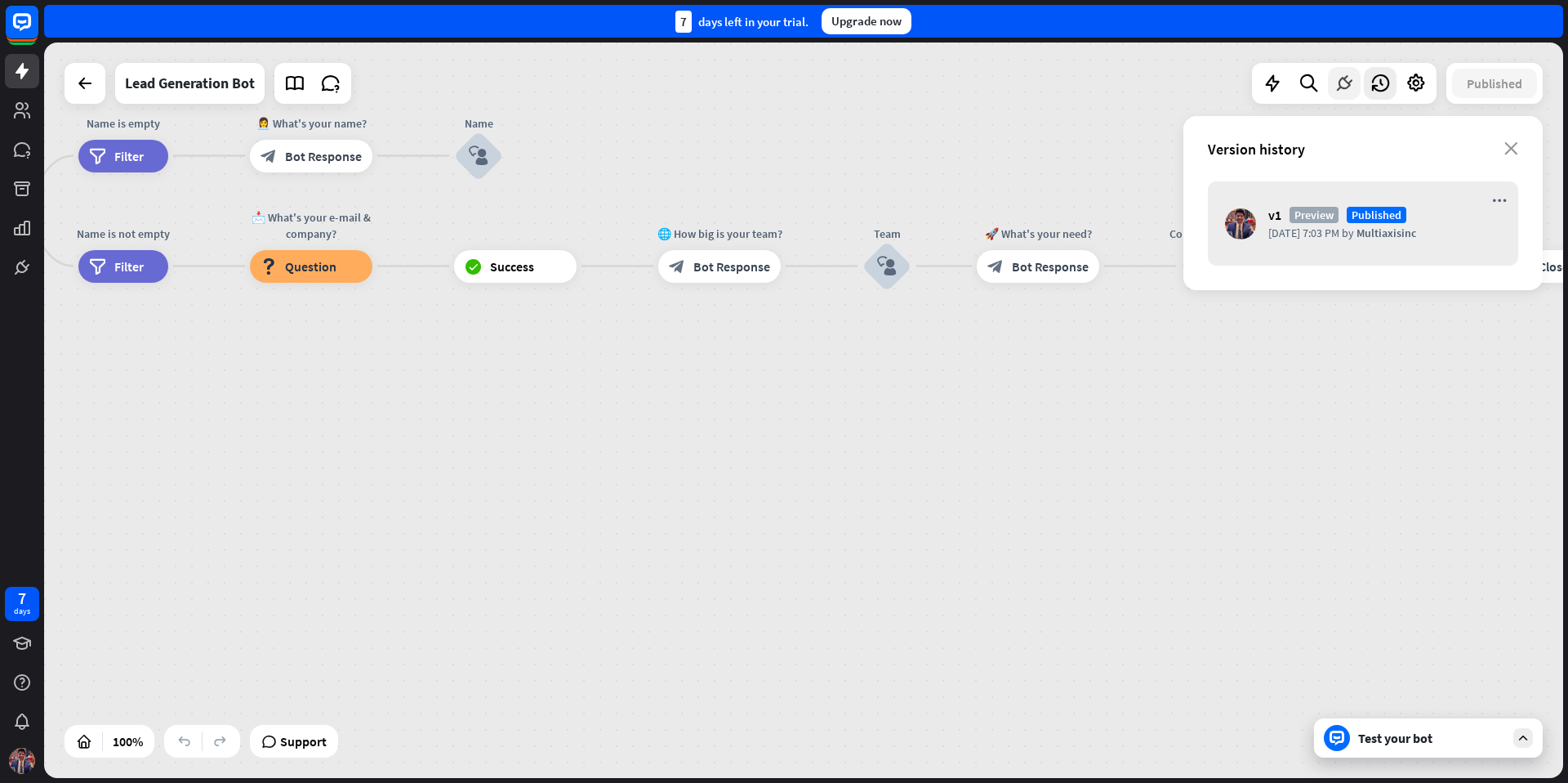
click at [1338, 84] on icon at bounding box center [1344, 83] width 21 height 21
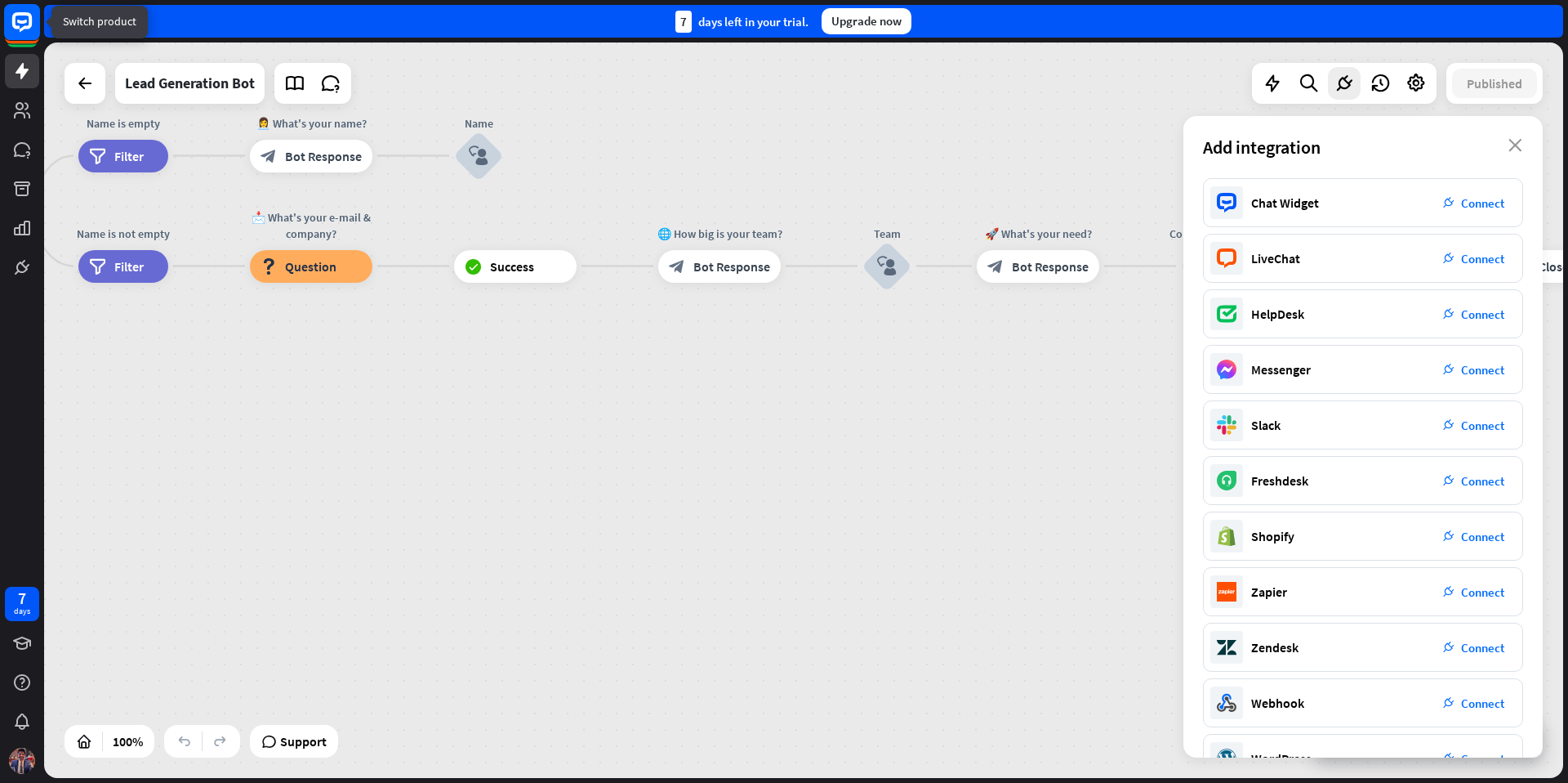
click at [28, 25] on icon at bounding box center [22, 22] width 19 height 19
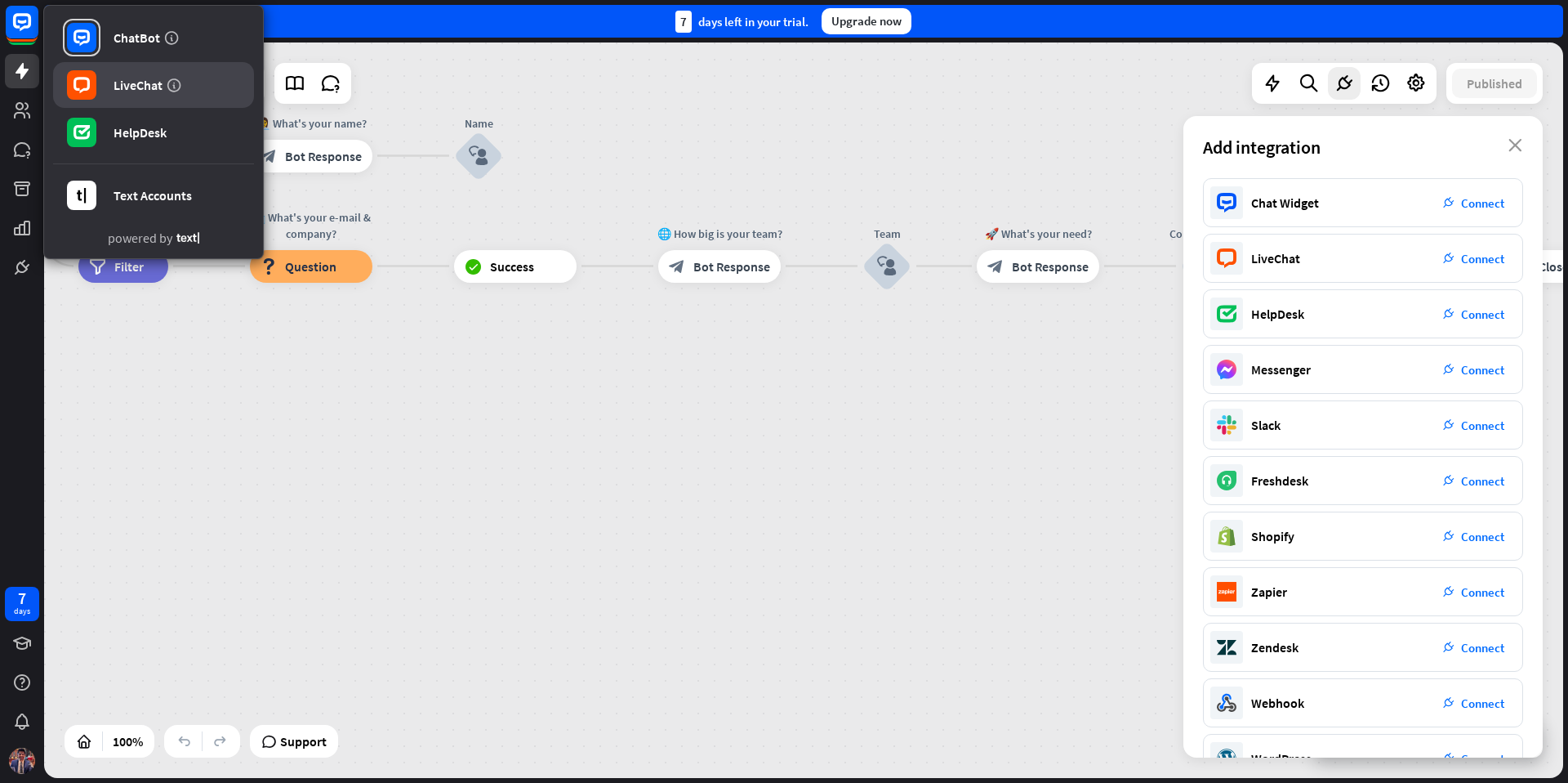
click at [110, 86] on link "LiveChat" at bounding box center [153, 85] width 201 height 46
